Goal: Task Accomplishment & Management: Manage account settings

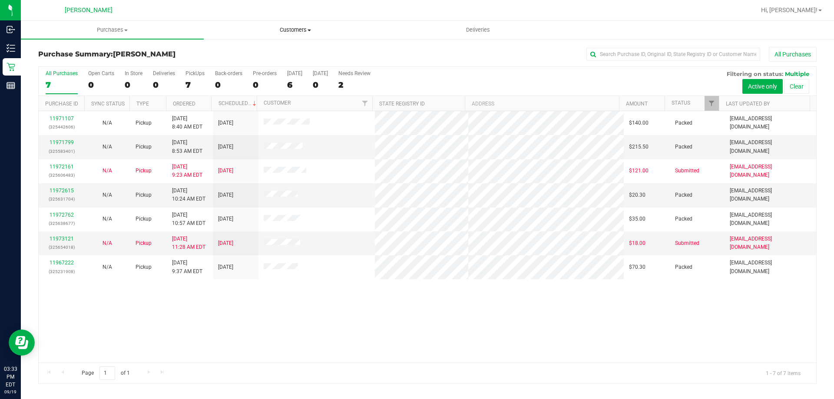
click at [296, 30] on span "Customers" at bounding box center [295, 30] width 182 height 8
click at [225, 50] on span "All customers" at bounding box center [235, 52] width 63 height 7
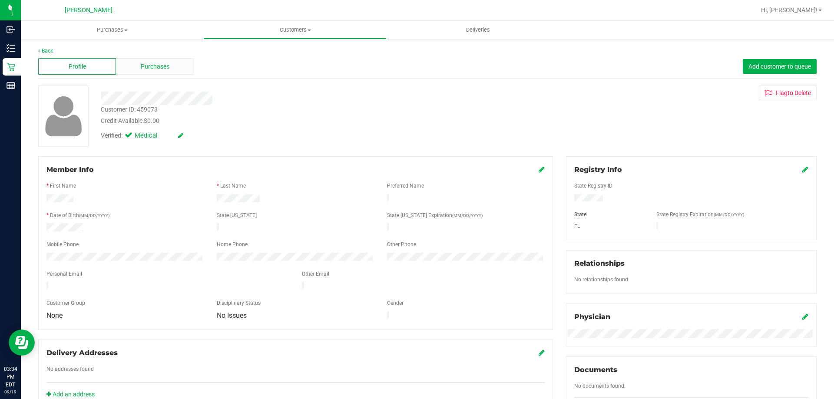
click at [150, 66] on span "Purchases" at bounding box center [155, 66] width 29 height 9
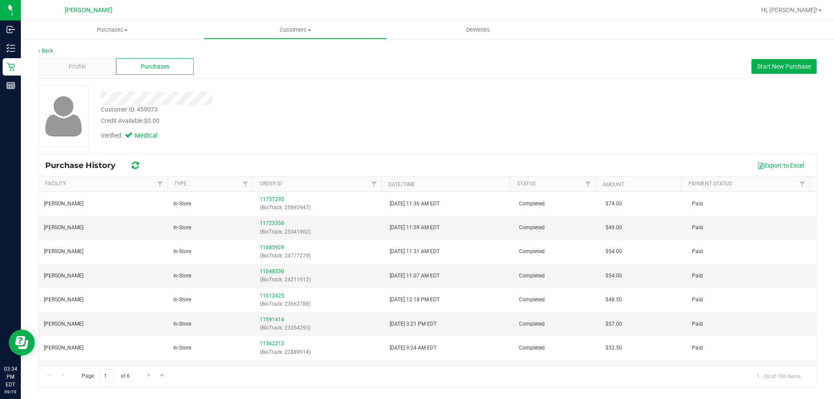
drag, startPoint x: 100, startPoint y: 95, endPoint x: 223, endPoint y: 118, distance: 125.6
click at [223, 118] on div "Customer ID: 459073 Credit Available: $0.00 Verified: Medical" at bounding box center [292, 115] width 396 height 59
click at [233, 98] on div at bounding box center [292, 98] width 396 height 13
click at [91, 89] on div at bounding box center [63, 116] width 63 height 61
drag, startPoint x: 99, startPoint y: 99, endPoint x: 214, endPoint y: 93, distance: 115.3
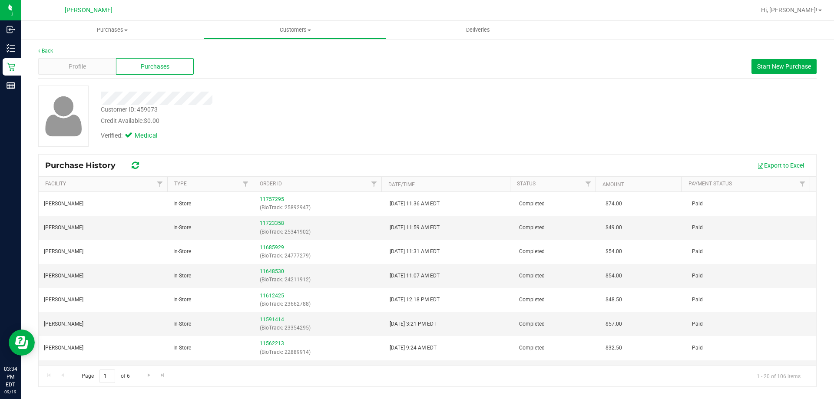
click at [214, 93] on div at bounding box center [292, 98] width 396 height 13
click at [82, 70] on span "Profile" at bounding box center [77, 66] width 17 height 9
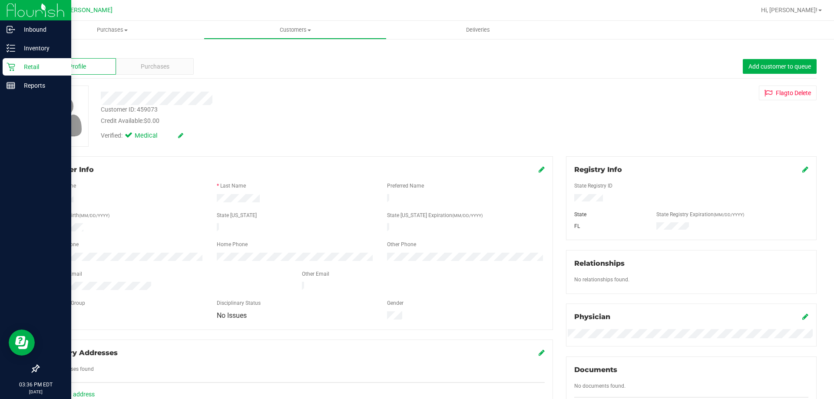
click at [33, 71] on p "Retail" at bounding box center [41, 67] width 52 height 10
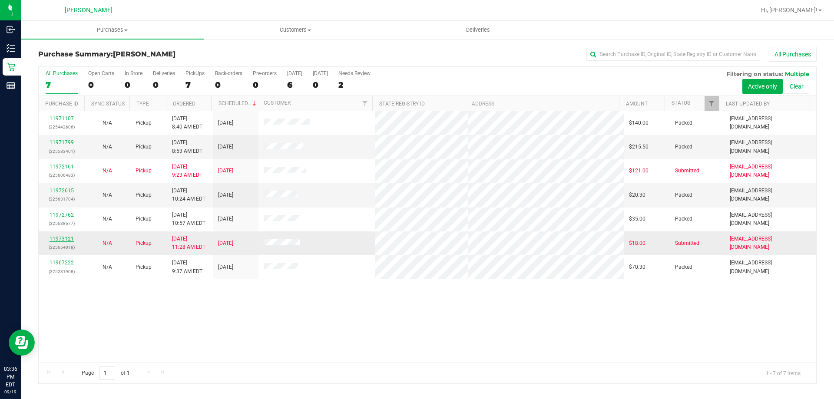
click at [67, 239] on link "11973121" at bounding box center [62, 239] width 24 height 6
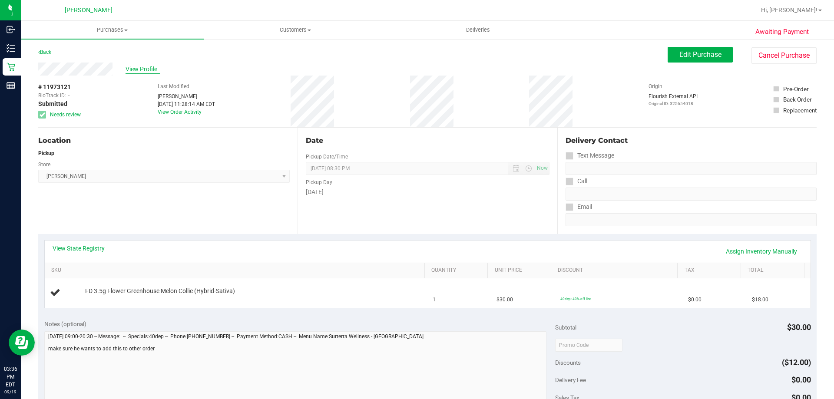
click at [141, 66] on span "View Profile" at bounding box center [143, 69] width 35 height 9
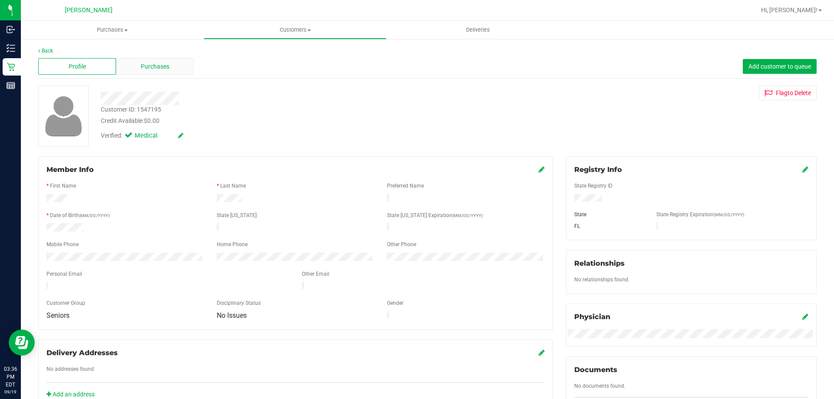
click at [165, 66] on span "Purchases" at bounding box center [155, 66] width 29 height 9
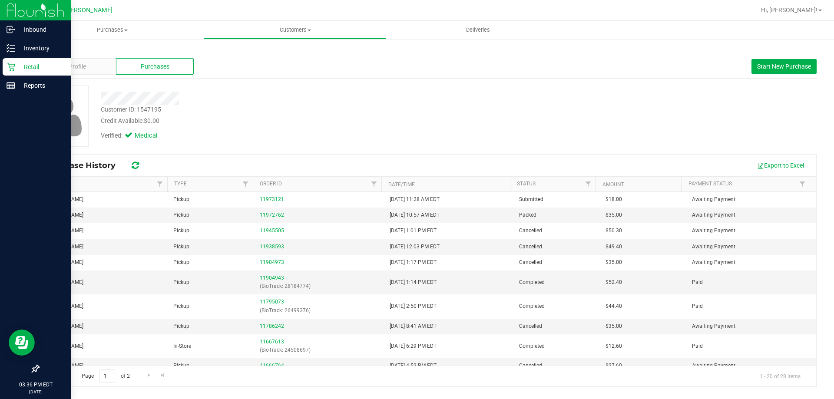
click at [42, 67] on p "Retail" at bounding box center [41, 67] width 52 height 10
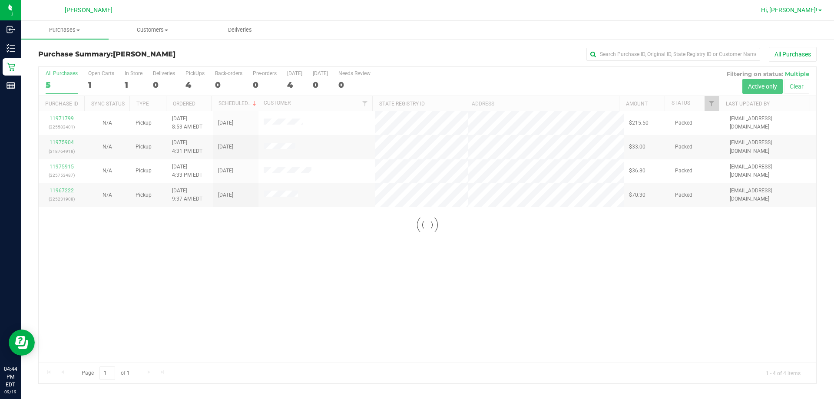
click at [410, 11] on span "Hi, [PERSON_NAME]!" at bounding box center [789, 10] width 56 height 7
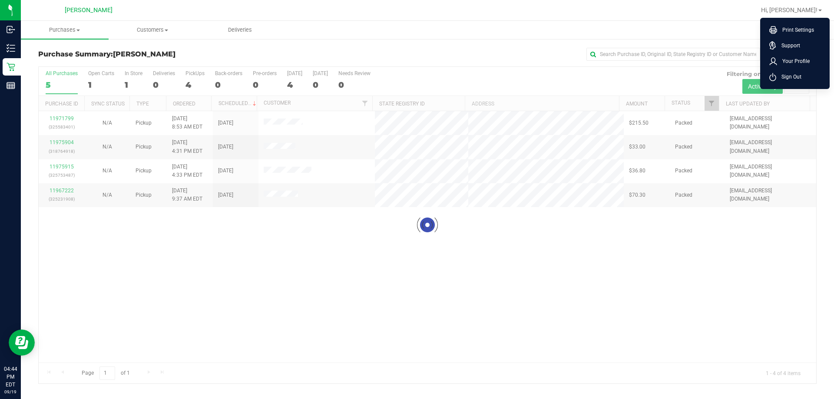
click at [410, 79] on span "Sign Out" at bounding box center [789, 77] width 25 height 9
